Goal: Information Seeking & Learning: Find specific fact

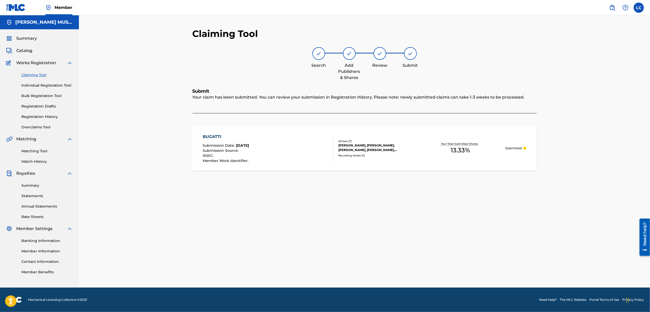
drag, startPoint x: 24, startPoint y: 50, endPoint x: 130, endPoint y: 61, distance: 107.2
click at [24, 50] on span "Catalog" at bounding box center [24, 51] width 16 height 6
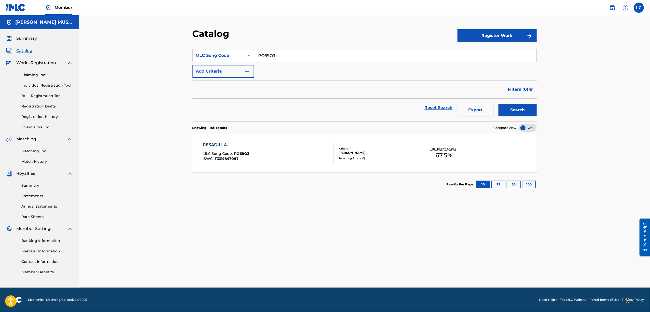
drag, startPoint x: 287, startPoint y: 52, endPoint x: 202, endPoint y: 43, distance: 85.6
click at [202, 43] on section "SearchWithCriteria6882f965-9f13-4e20-8ad8-db3fc2a8304e MLC Song Code PO69OJ Add…" at bounding box center [365, 82] width 344 height 78
paste input "HABLANDO BONITO"
type input "HABLANDO BONITO"
click at [244, 54] on div "MLC Song Code" at bounding box center [219, 56] width 52 height 10
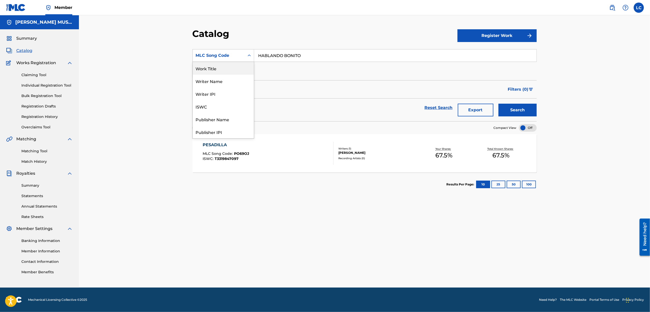
click at [227, 71] on div "Work Title" at bounding box center [223, 68] width 61 height 13
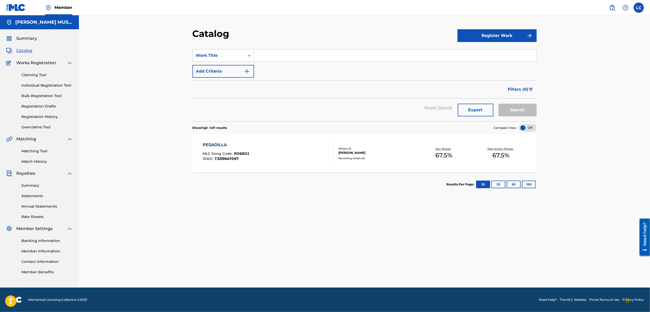
click at [284, 55] on input "Search Form" at bounding box center [395, 55] width 282 height 12
paste input "HABLANDO BONITO"
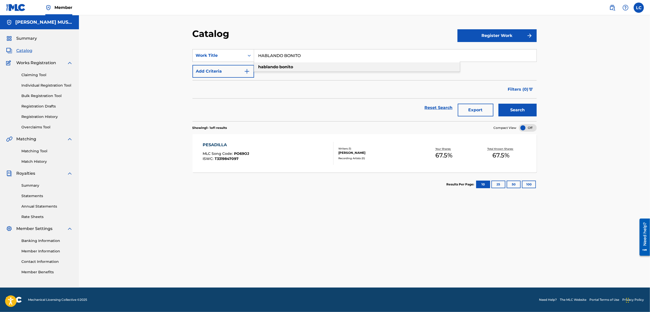
click at [277, 69] on strong "hablando" at bounding box center [269, 66] width 20 height 5
type input "hablando bonito"
click at [511, 109] on button "Search" at bounding box center [518, 110] width 38 height 13
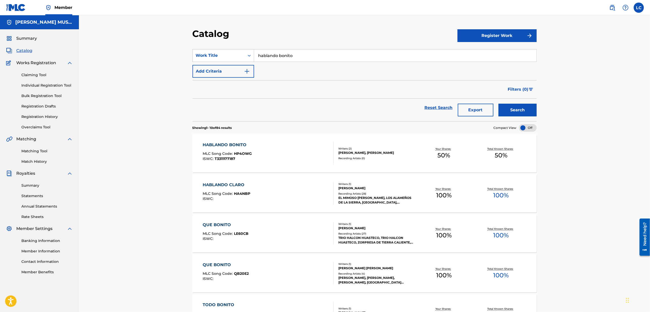
click at [294, 147] on div "HABLANDO BONITO MLC Song Code : HP4OWG ISWC : T3311177187" at bounding box center [268, 153] width 131 height 23
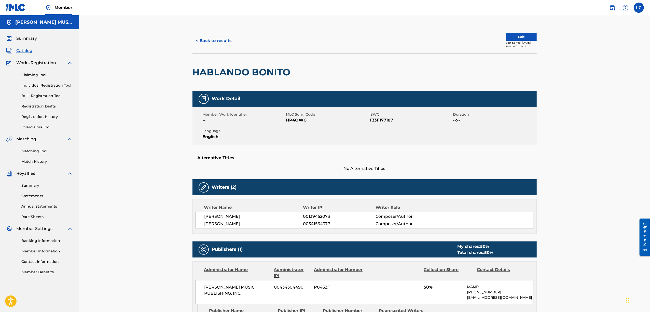
click at [290, 120] on span "HP4OWG" at bounding box center [327, 120] width 82 height 6
copy span "HP4OWG"
click at [214, 44] on button "< Back to results" at bounding box center [214, 40] width 43 height 13
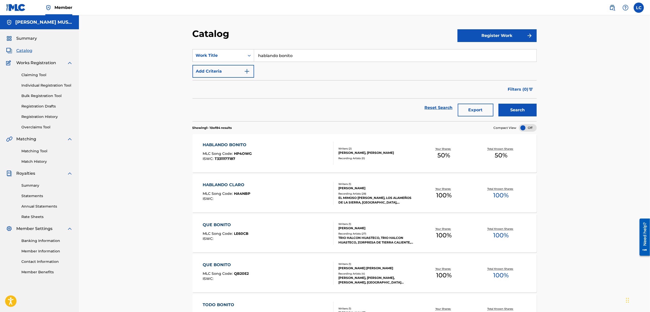
drag, startPoint x: 305, startPoint y: 53, endPoint x: 108, endPoint y: 20, distance: 199.9
click at [106, 20] on div "Catalog Register Work SearchWithCriteria39332acc-0143-430d-8996-44f3b2e0fc88 Wo…" at bounding box center [364, 286] width 571 height 543
paste input "CONMIGO AL CIELO"
type input "CONMIGO AL CIELO"
click at [515, 105] on button "Search" at bounding box center [518, 110] width 38 height 13
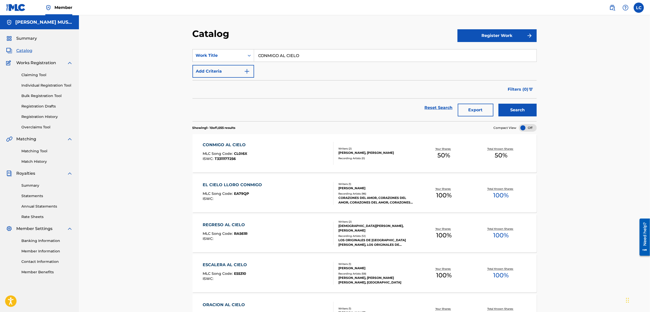
click at [290, 153] on div "CONMIGO AL CIELO MLC Song Code : CL0I6X ISWC : T3311177256" at bounding box center [268, 153] width 131 height 23
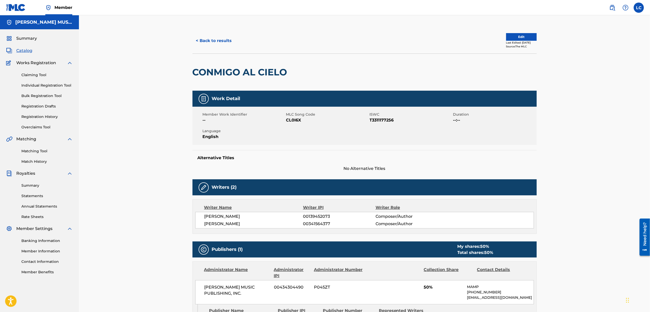
click at [290, 118] on span "CL0I6X" at bounding box center [327, 120] width 82 height 6
copy span "CL0I6X"
click at [203, 40] on button "< Back to results" at bounding box center [214, 40] width 43 height 13
